Goal: Navigation & Orientation: Find specific page/section

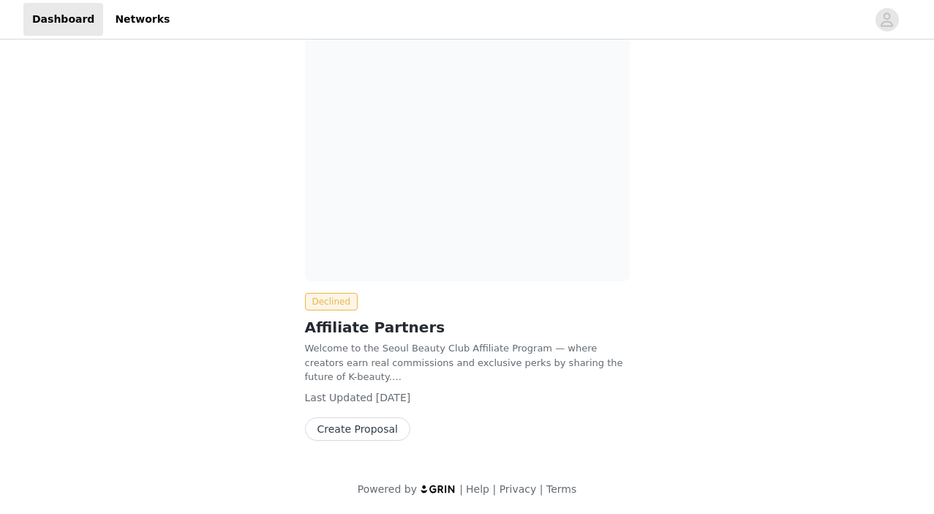
scroll to position [23, 0]
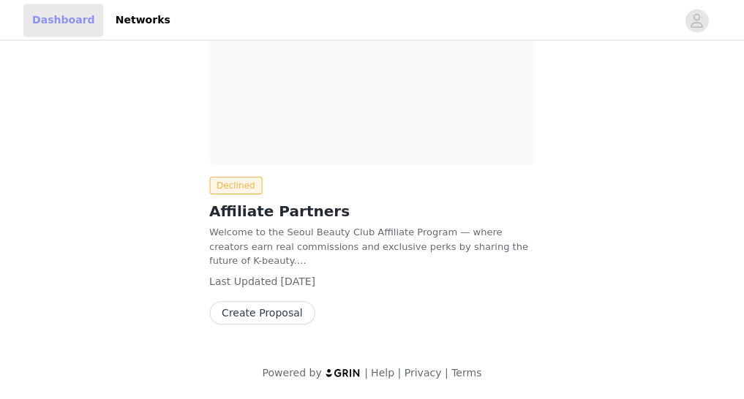
scroll to position [138, 0]
